Goal: Information Seeking & Learning: Find specific fact

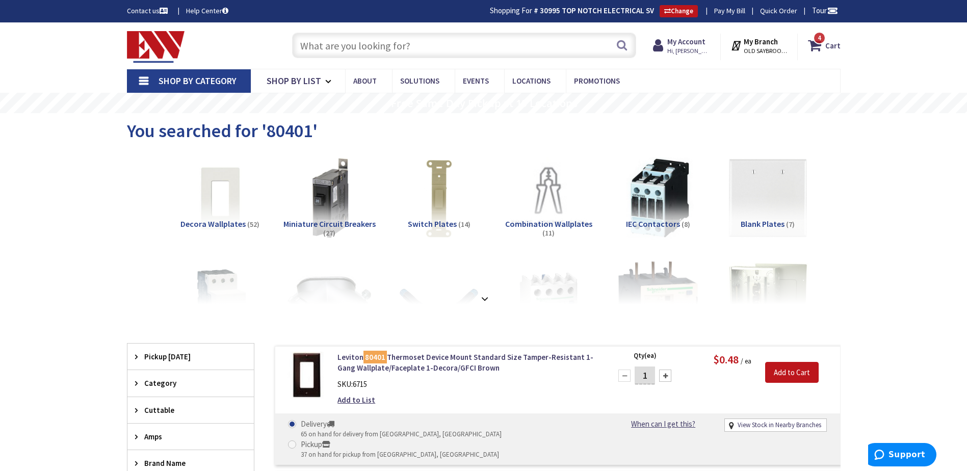
click at [382, 56] on input "text" at bounding box center [464, 45] width 344 height 25
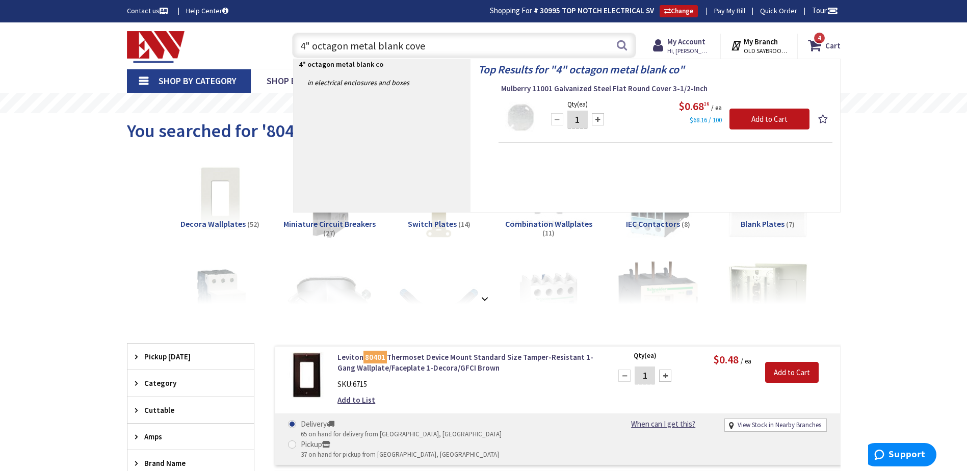
type input "4" octagon metal blank cover"
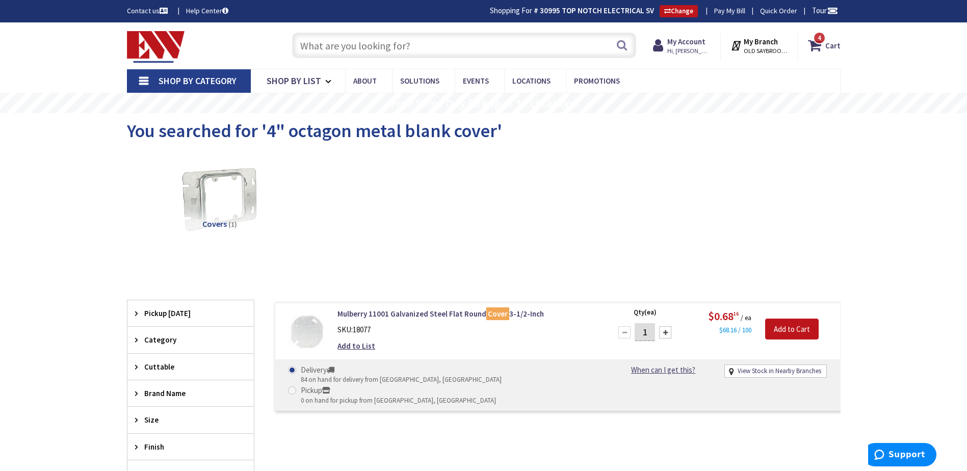
click at [410, 54] on input "text" at bounding box center [464, 45] width 344 height 25
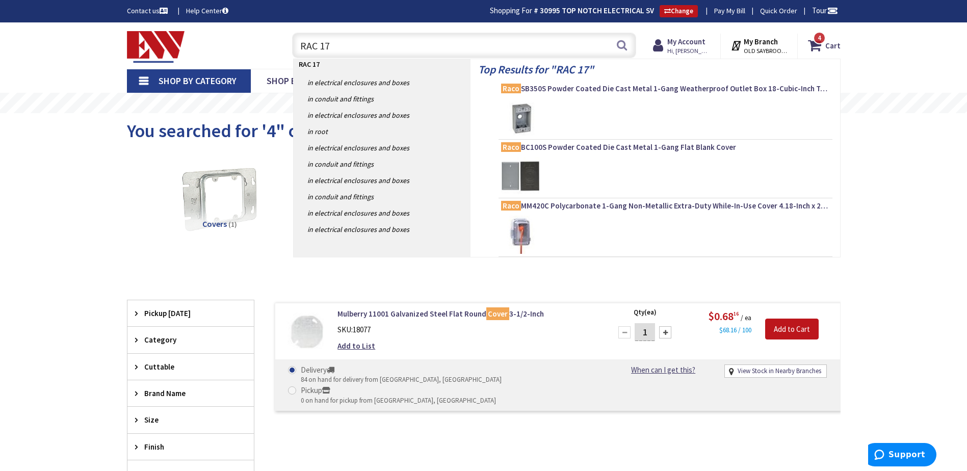
type input "RAC 177"
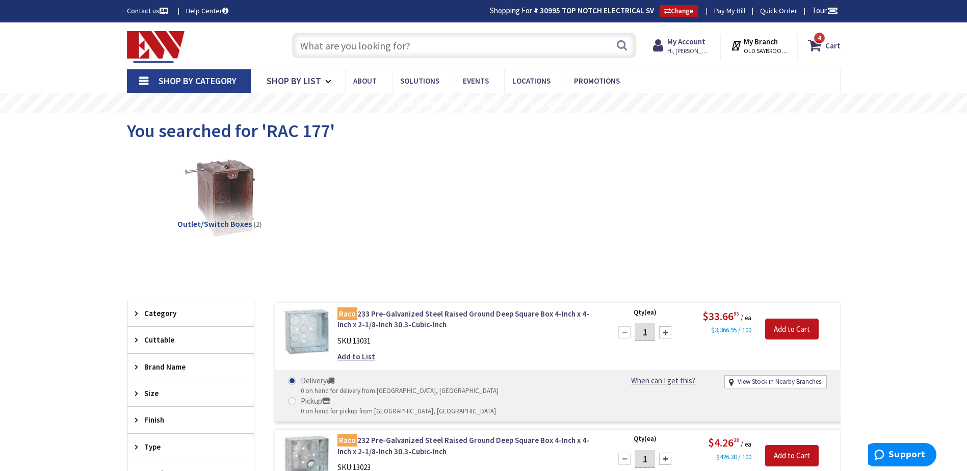
click at [441, 53] on input "text" at bounding box center [464, 45] width 344 height 25
paste input "RAC 177 4" ROUND NAIL ON"
type input "RAC 177 4" ROUND NAIL ON"
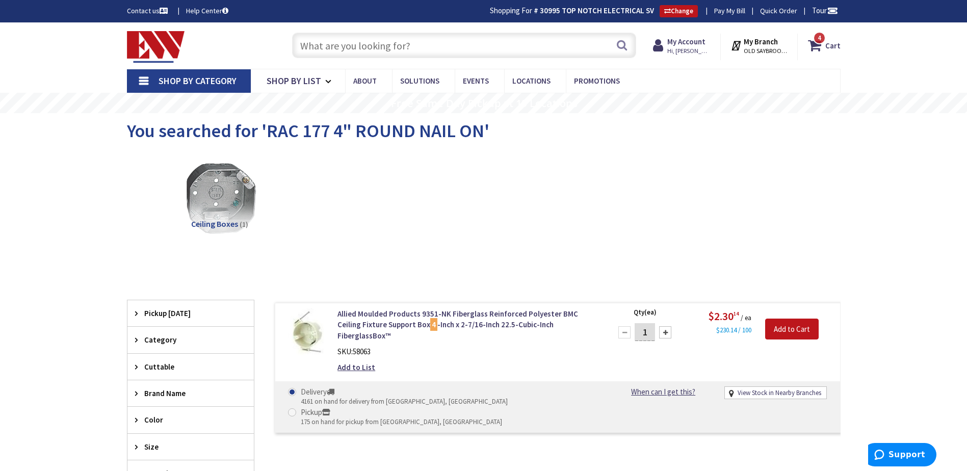
click at [368, 50] on input "text" at bounding box center [464, 45] width 344 height 25
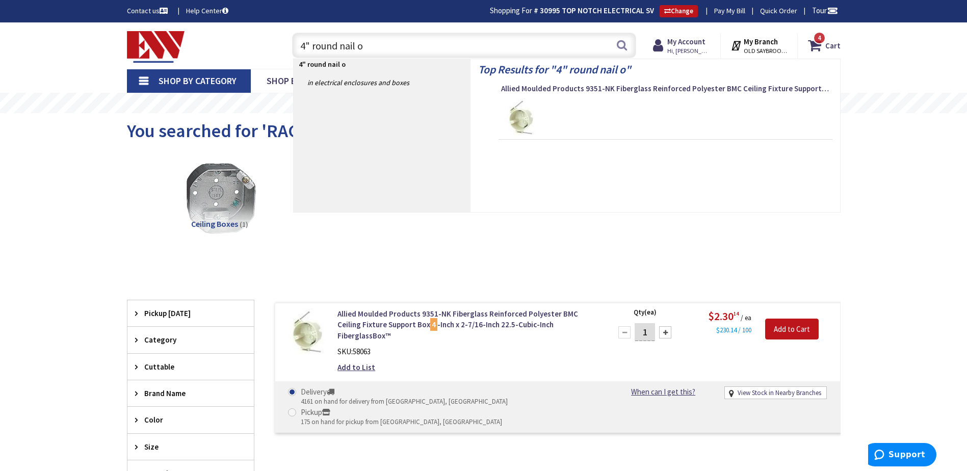
type input "4" round nail on"
